Goal: Task Accomplishment & Management: Use online tool/utility

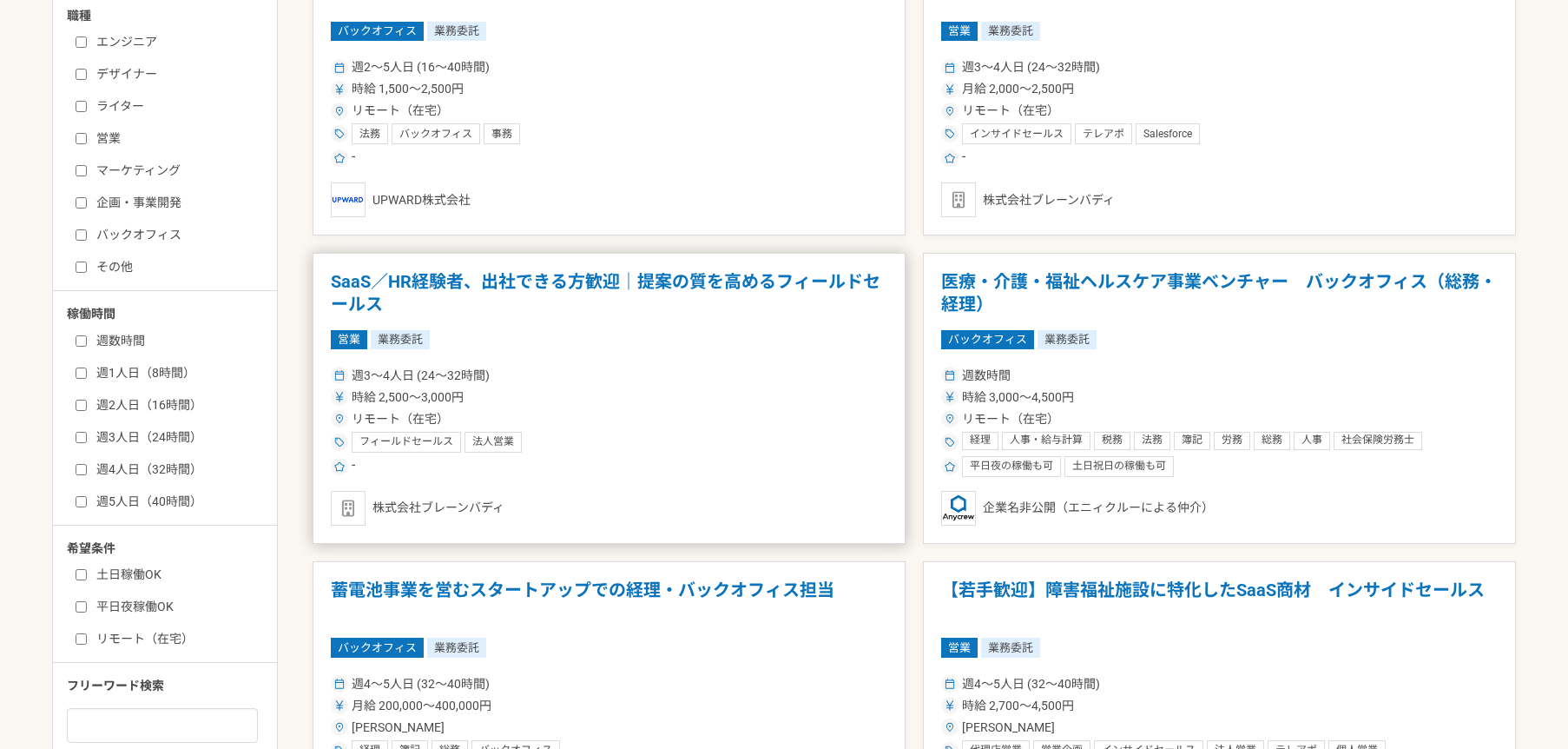
scroll to position [469, 0]
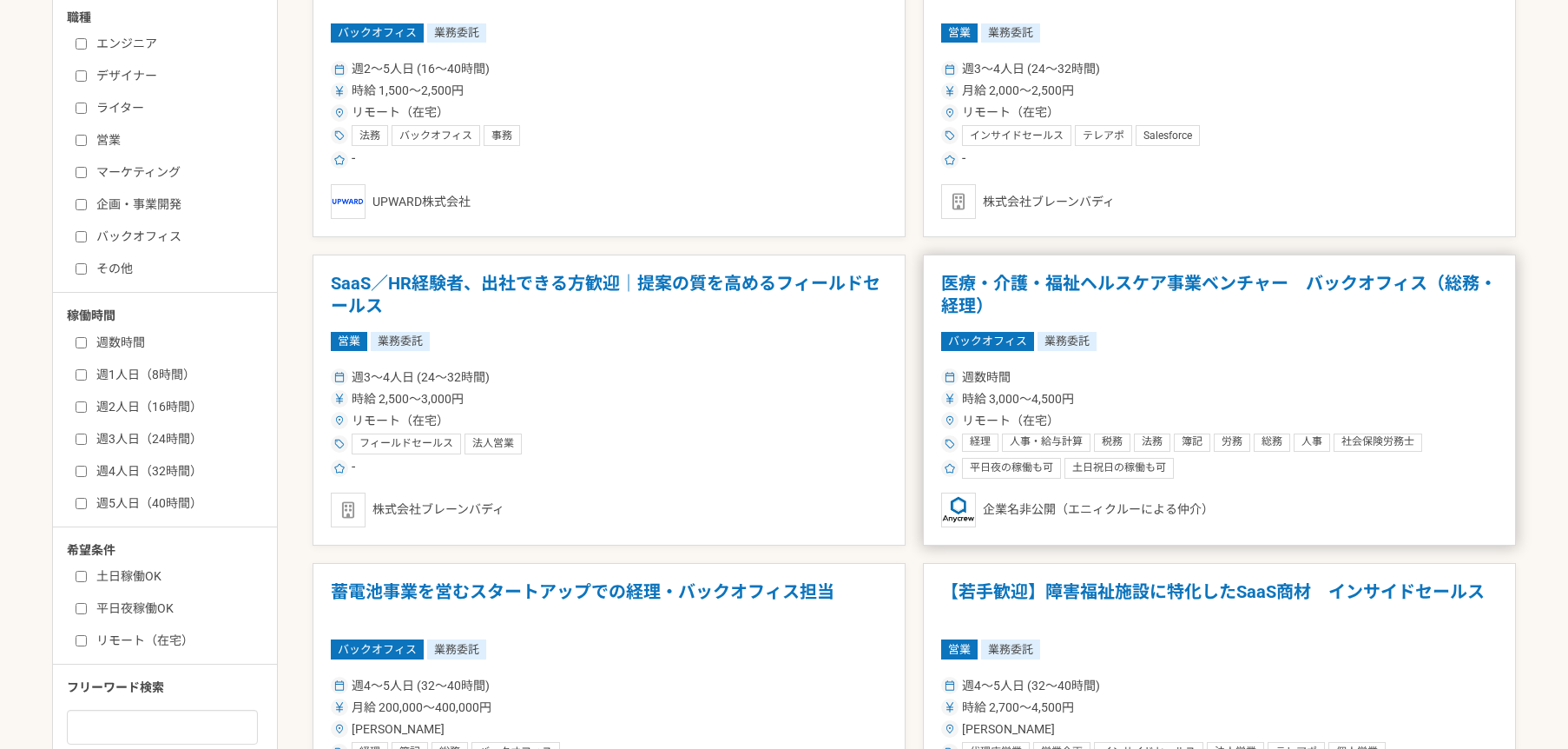
click at [1176, 392] on div "時給 3,000〜4,500円" at bounding box center [1219, 399] width 557 height 18
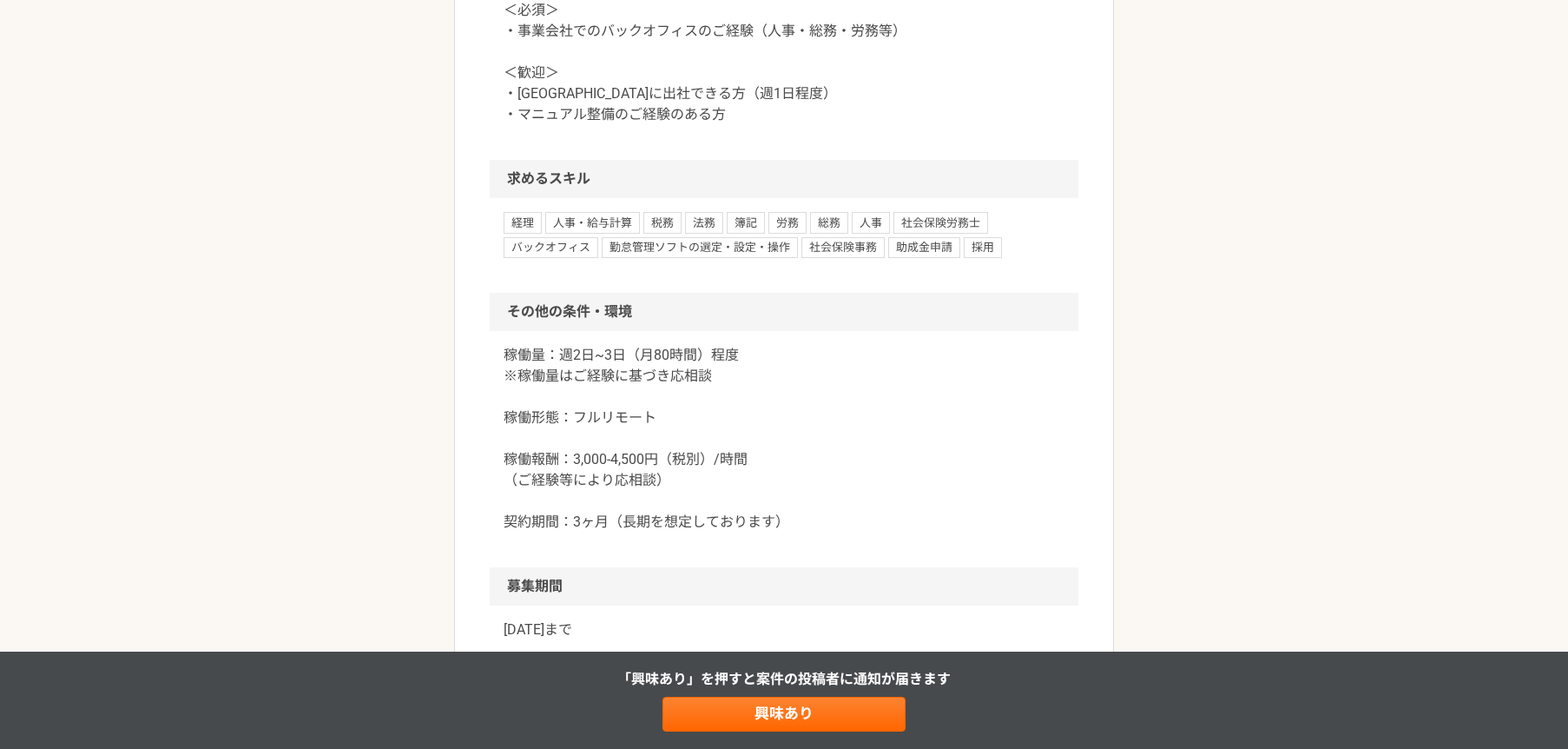
scroll to position [1240, 0]
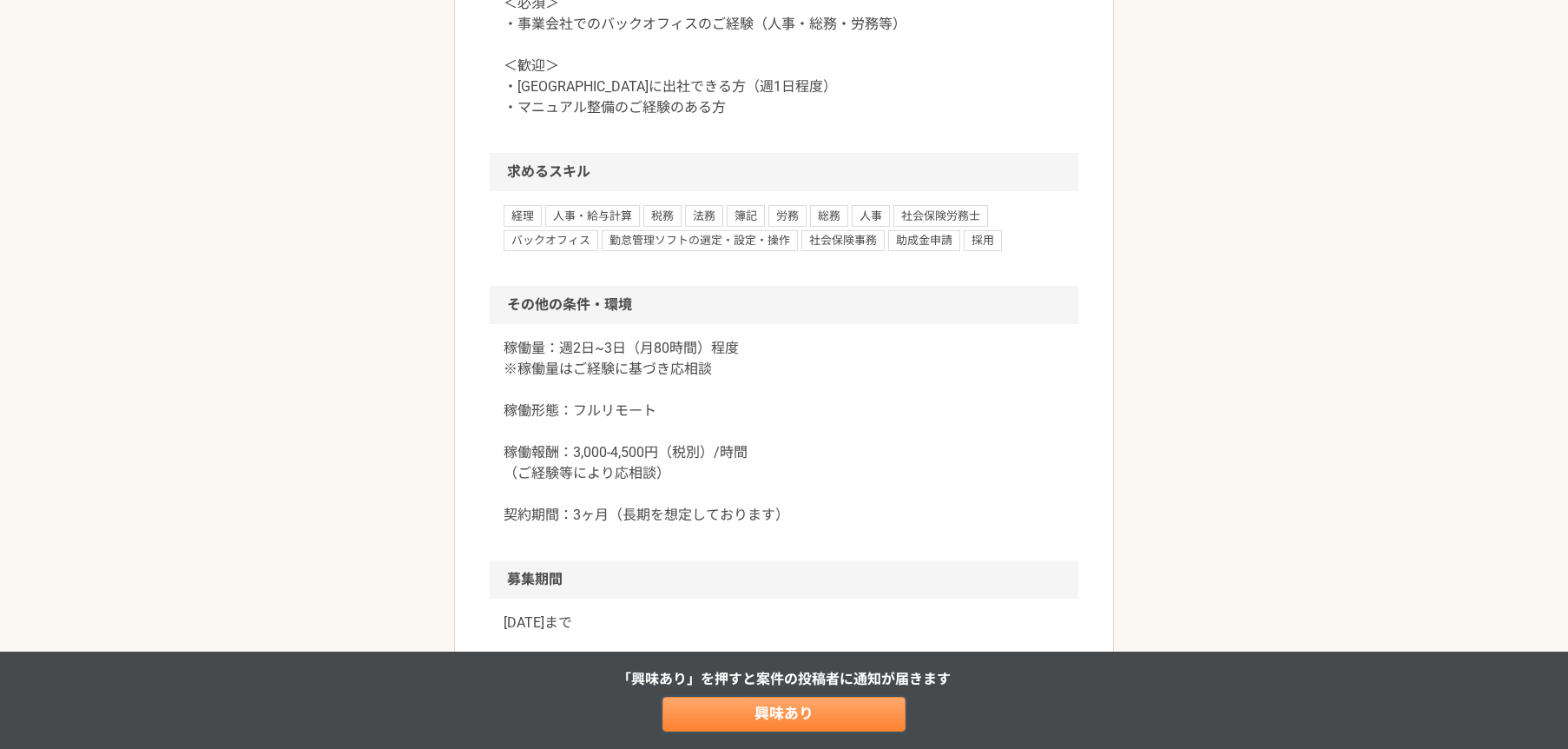
click at [772, 711] on link "興味あり" at bounding box center [784, 714] width 243 height 35
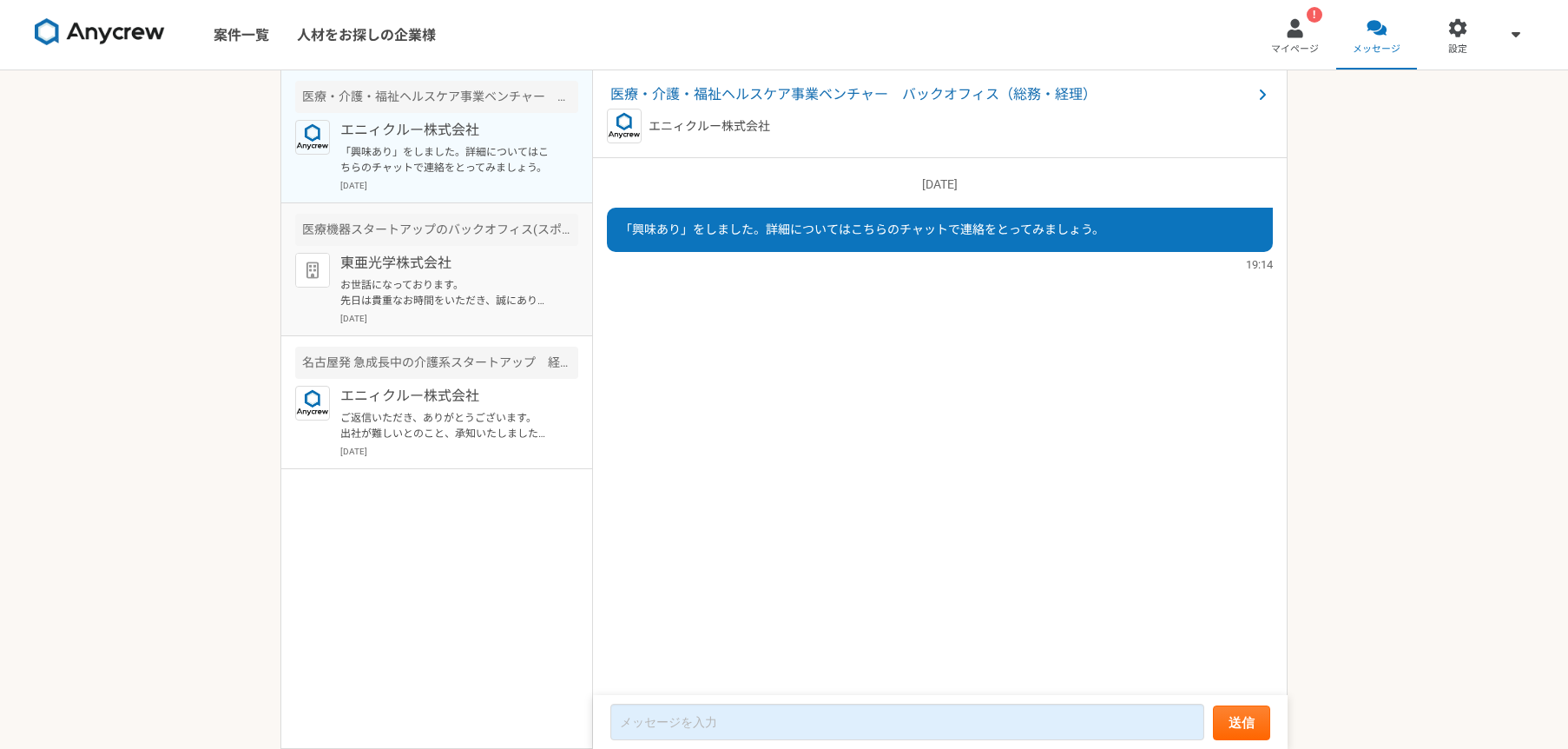
click at [496, 278] on p "お世話になっております。 先日は貴重なお時間をいただき、誠にありがとうございました。 大変恐縮ですが、本採用の選考結果について確認させていただけますでしょうか…" at bounding box center [448, 293] width 214 height 31
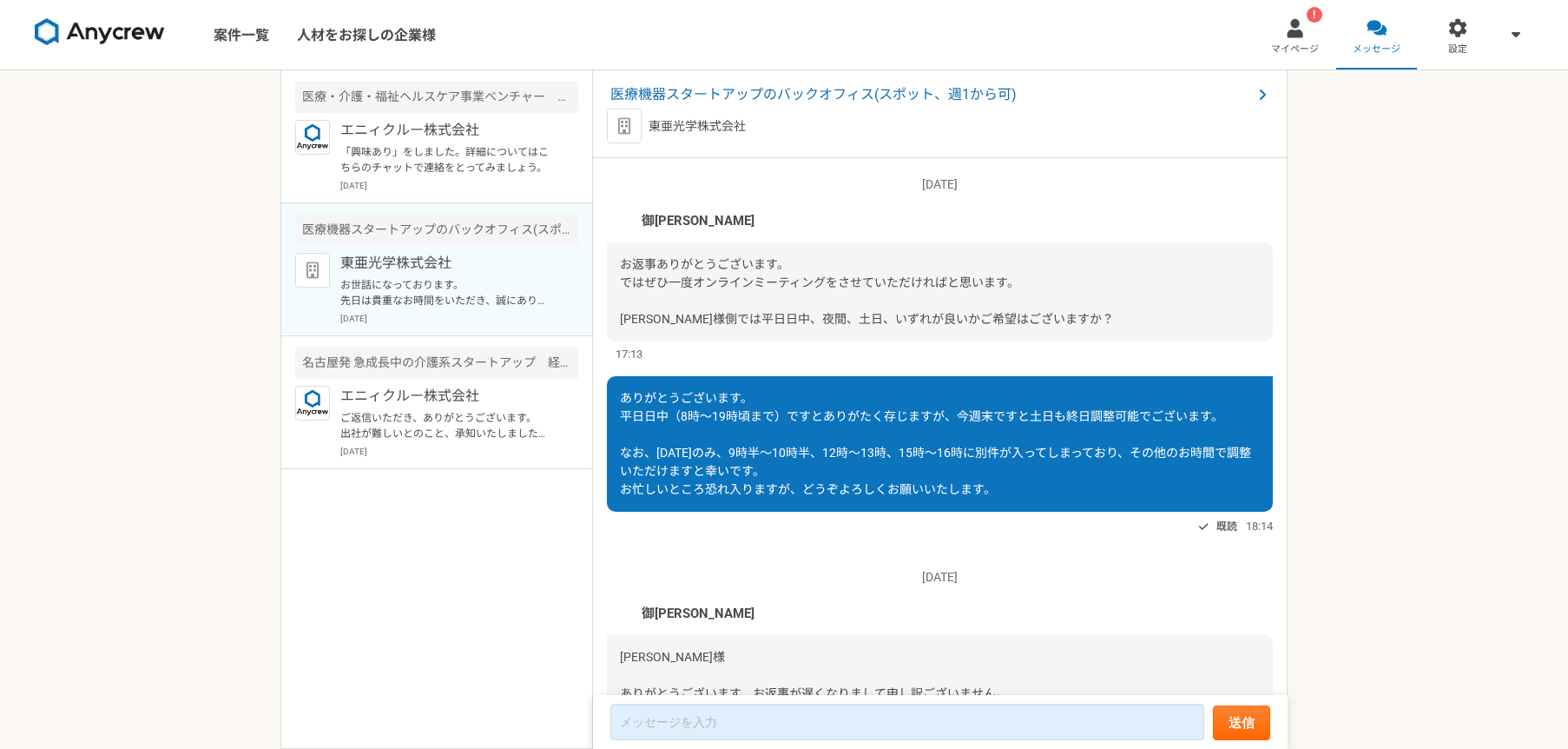
scroll to position [1652, 0]
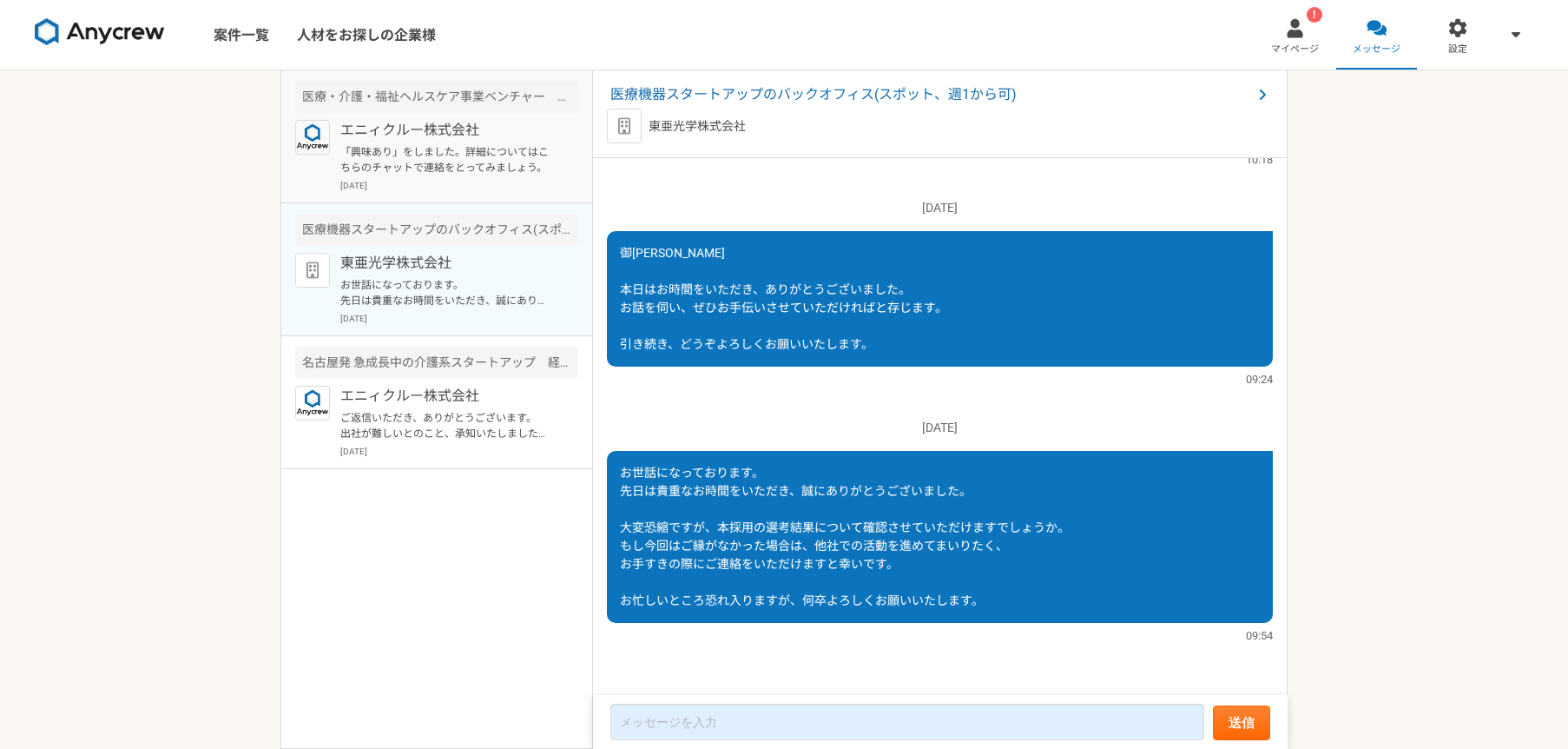
click at [403, 143] on div "エニィクルー株式会社 「興味あり」をしました。詳細についてはこちらのチャットで連絡をとってみましょう。 [DATE]" at bounding box center [460, 156] width 238 height 72
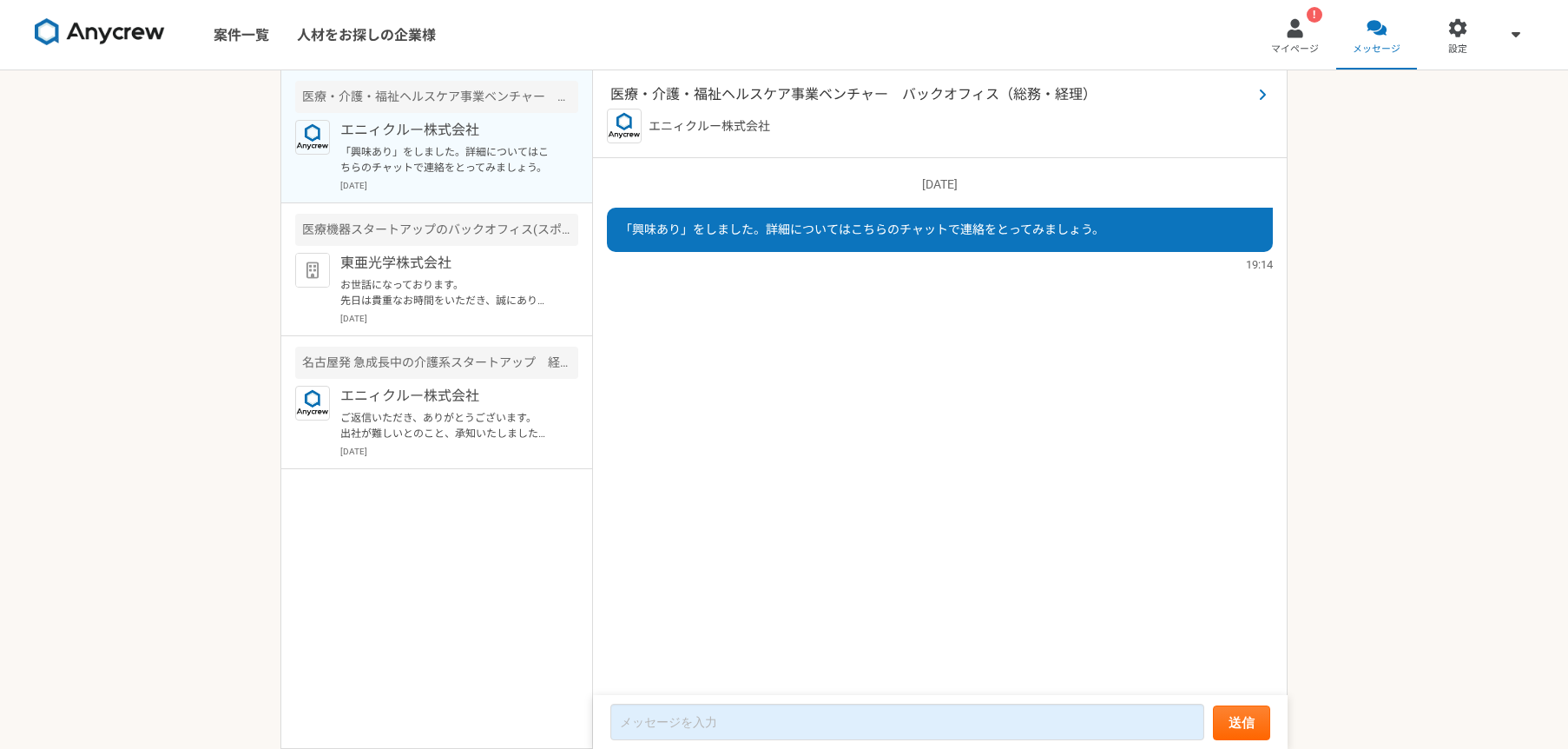
click at [900, 91] on span "医療・介護・福祉ヘルスケア事業ベンチャー　バックオフィス（総務・経理）" at bounding box center [931, 94] width 642 height 21
